Goal: Task Accomplishment & Management: Use online tool/utility

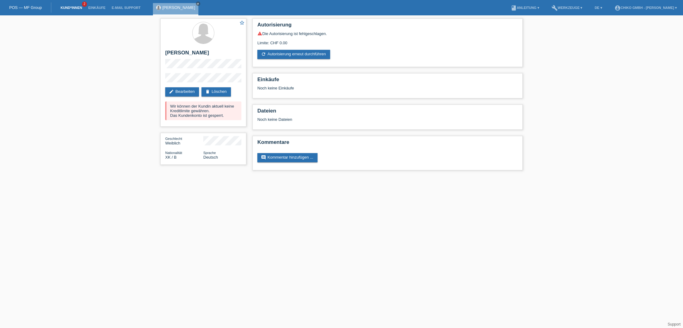
click at [59, 9] on link "Kund*innen" at bounding box center [71, 8] width 28 height 4
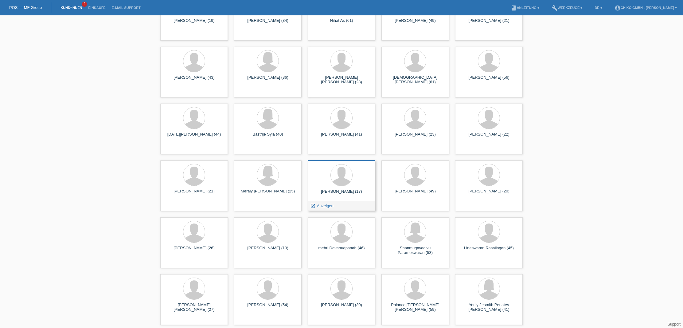
scroll to position [676, 0]
click at [268, 294] on div at bounding box center [268, 289] width 22 height 22
click at [249, 319] on span "Anzeigen" at bounding box center [251, 319] width 17 height 5
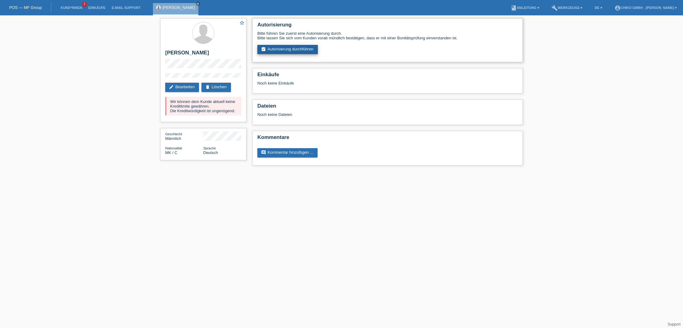
click at [277, 51] on link "assignment_turned_in Autorisierung durchführen" at bounding box center [287, 49] width 61 height 9
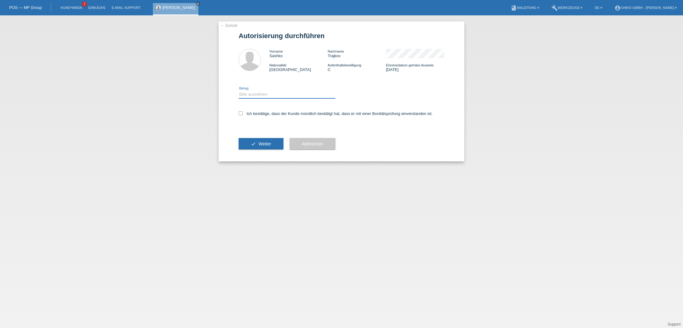
select select "2"
click at [240, 112] on icon at bounding box center [241, 113] width 4 height 4
click at [240, 112] on input "Ich bestätige, dass der Kunde mündlich bestätigt hat, dass er mit einer Bonität…" at bounding box center [241, 113] width 4 height 4
checkbox input "true"
click at [252, 143] on button "check Weiter" at bounding box center [261, 144] width 45 height 12
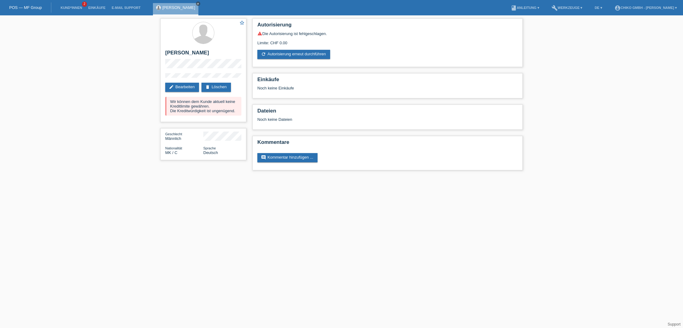
click at [196, 3] on link "close" at bounding box center [198, 4] width 4 height 4
click at [66, 9] on link "Kund*innen" at bounding box center [71, 8] width 28 height 4
